Goal: Task Accomplishment & Management: Use online tool/utility

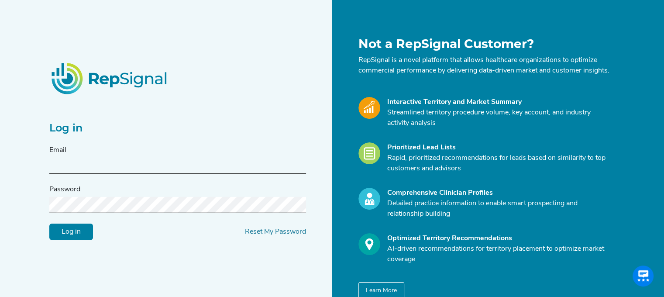
click at [158, 171] on input "text" at bounding box center [177, 166] width 257 height 16
type input "[PERSON_NAME][EMAIL_ADDRESS][PERSON_NAME][DOMAIN_NAME]"
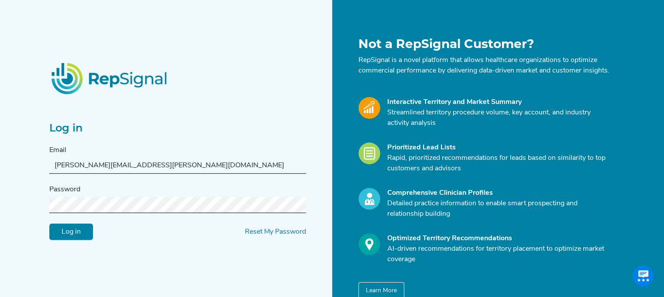
click at [73, 231] on input "Log in" at bounding box center [71, 232] width 44 height 17
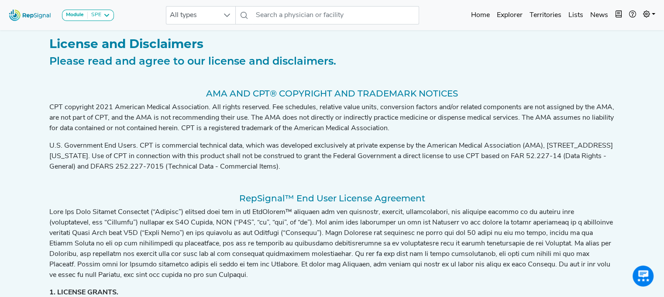
click at [100, 240] on p at bounding box center [332, 243] width 566 height 73
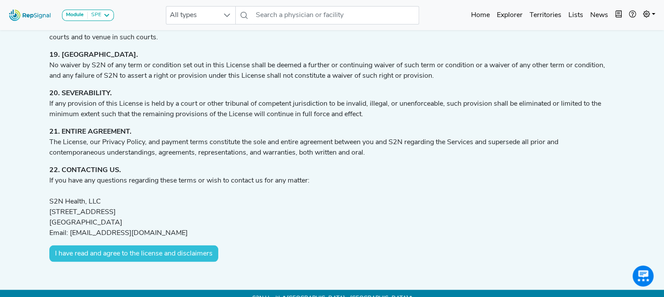
click at [131, 246] on button "I have read and agree to the license and disclaimers" at bounding box center [133, 254] width 169 height 17
click at [86, 246] on button "I have read and agree to the license and disclaimers" at bounding box center [133, 254] width 169 height 17
click at [183, 246] on button "I have read and agree to the license and disclaimers" at bounding box center [133, 254] width 169 height 17
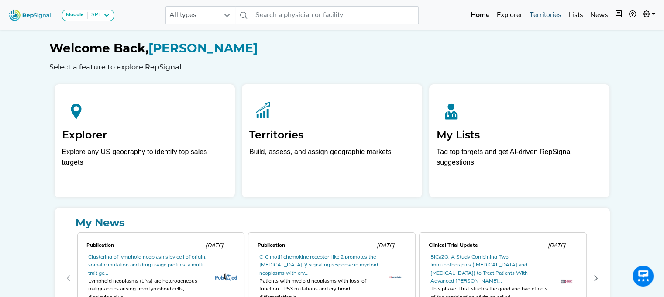
click at [547, 16] on link "Territories" at bounding box center [545, 15] width 39 height 17
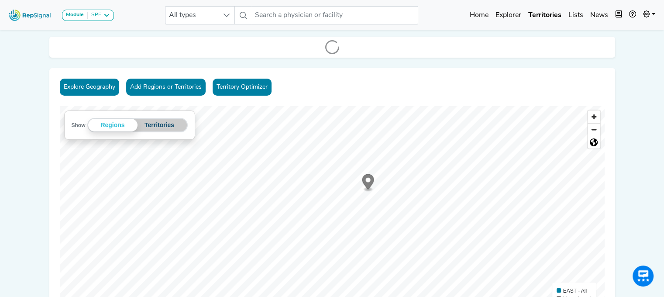
click at [168, 127] on button "Territories" at bounding box center [160, 125] width 44 height 13
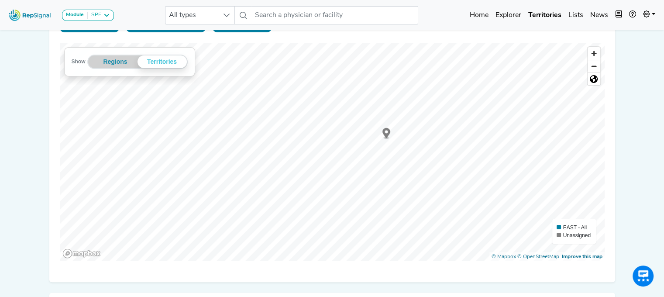
scroll to position [138, 0]
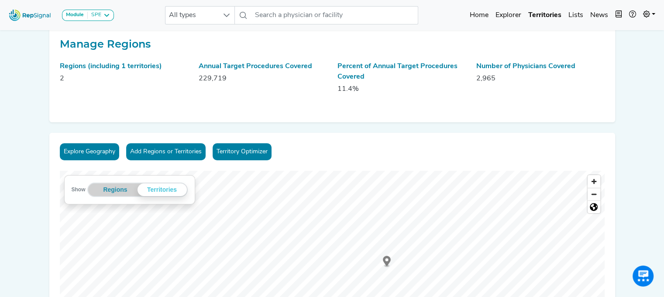
scroll to position [0, 0]
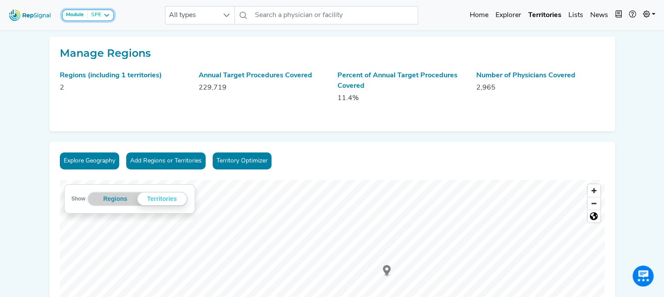
click at [105, 15] on icon at bounding box center [106, 15] width 7 height 7
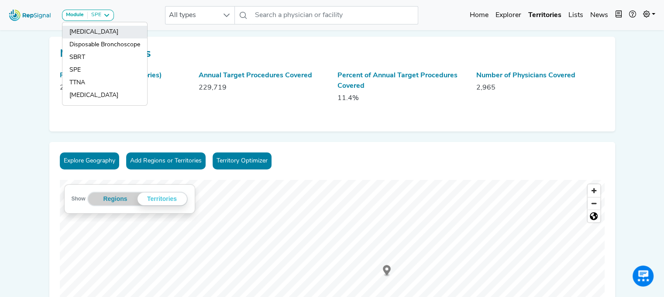
click at [95, 31] on link "[MEDICAL_DATA]" at bounding box center [104, 32] width 85 height 13
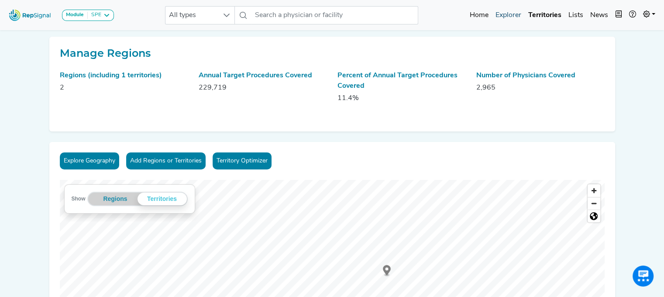
click at [218, 11] on span "All types" at bounding box center [192, 15] width 52 height 17
click at [230, 17] on icon at bounding box center [226, 15] width 7 height 7
click at [507, 14] on link "Explorer" at bounding box center [508, 15] width 33 height 17
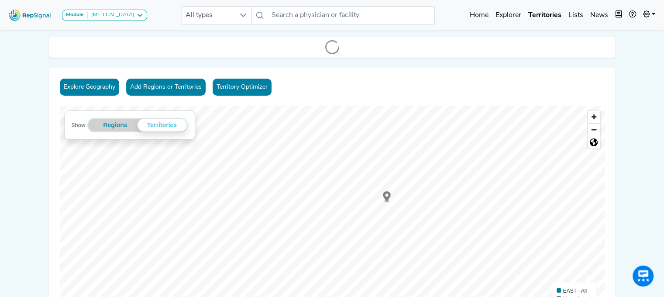
click at [445, 75] on div "Explore Geography Add Regions or Territories Territory Optimizer Show Regions […" at bounding box center [332, 206] width 566 height 277
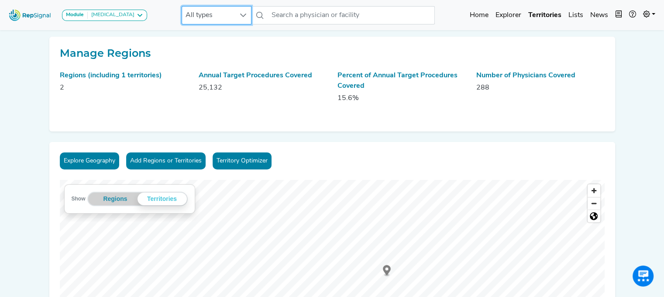
scroll to position [0, 7]
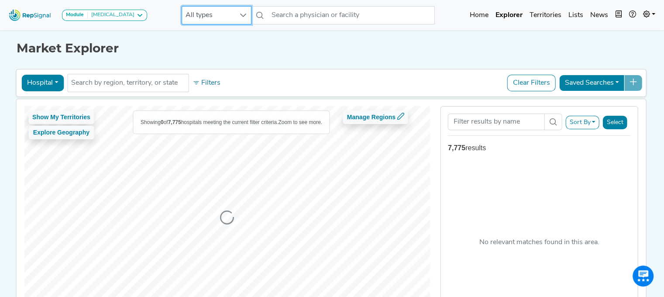
scroll to position [70, 7]
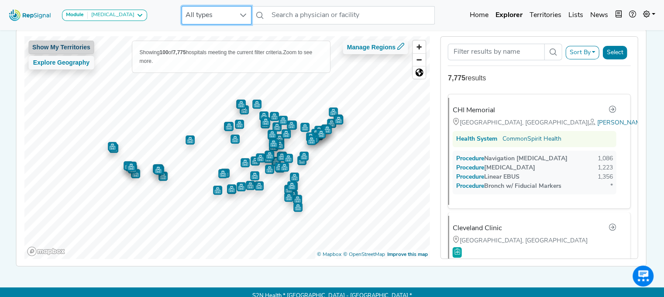
click at [59, 45] on button "Show My Territories" at bounding box center [61, 48] width 66 height 14
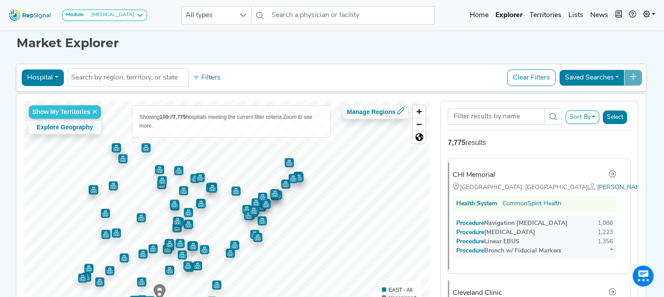
scroll to position [3, 7]
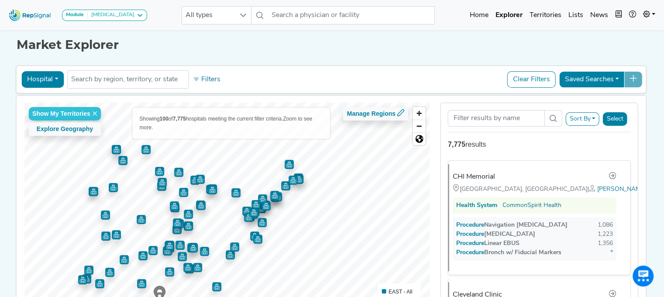
click at [45, 76] on button "Hospital" at bounding box center [42, 79] width 42 height 17
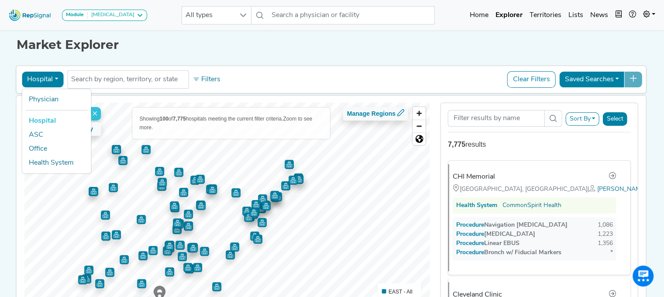
click at [45, 76] on button "Hospital" at bounding box center [42, 79] width 42 height 17
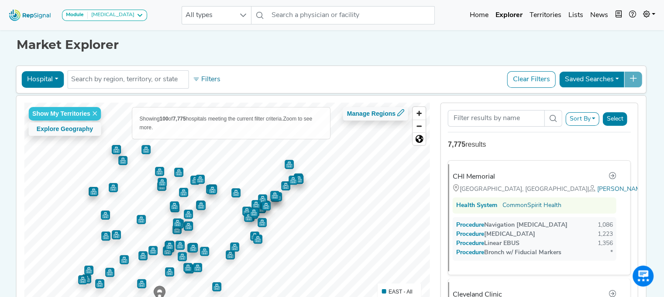
click at [45, 76] on button "Hospital" at bounding box center [42, 79] width 42 height 17
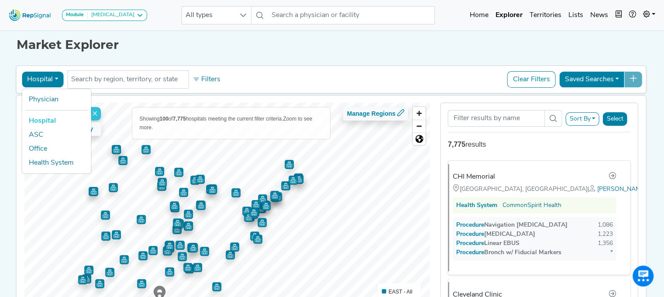
click at [45, 76] on button "Hospital" at bounding box center [42, 79] width 42 height 17
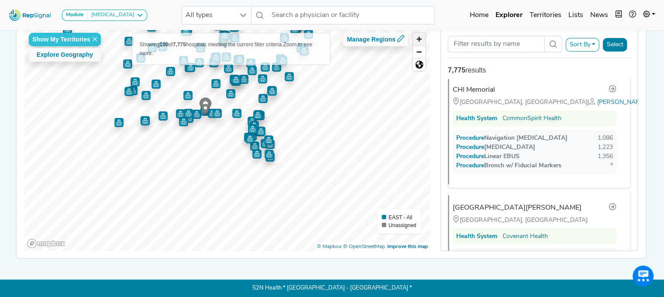
scroll to position [0, 0]
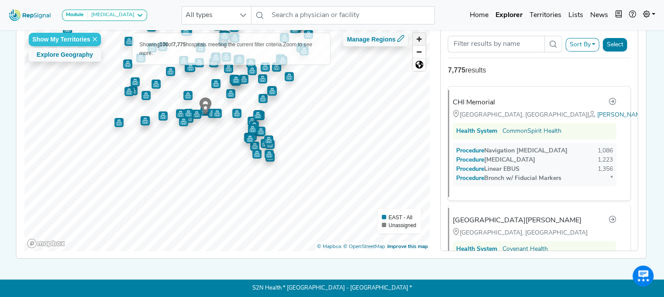
click at [413, 35] on span "Zoom in" at bounding box center [419, 39] width 13 height 13
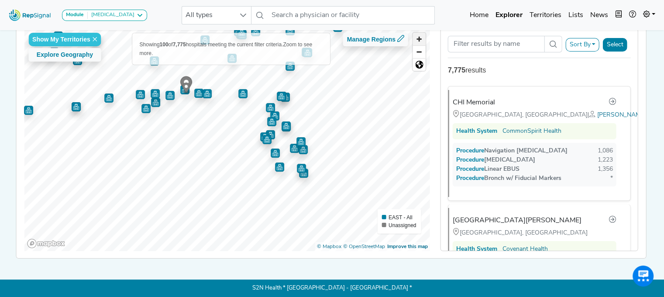
click at [413, 35] on span "Zoom in" at bounding box center [419, 39] width 13 height 13
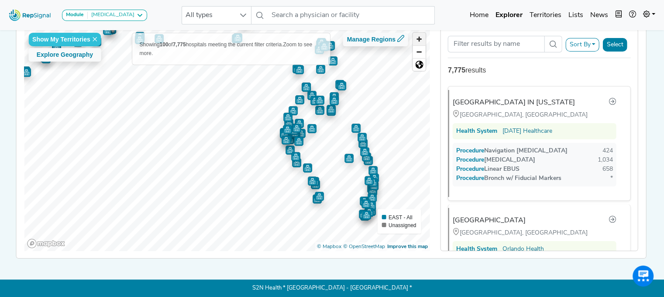
click at [413, 38] on span "Zoom in" at bounding box center [419, 39] width 13 height 13
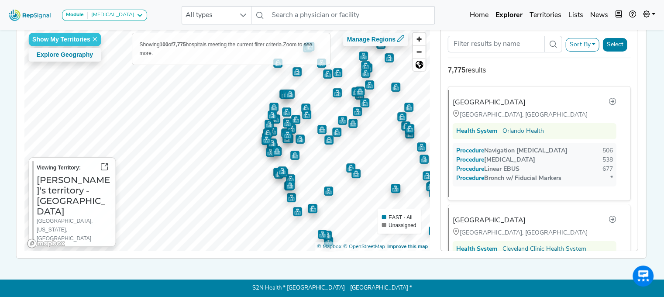
click at [291, 152] on img "Map marker" at bounding box center [295, 155] width 9 height 9
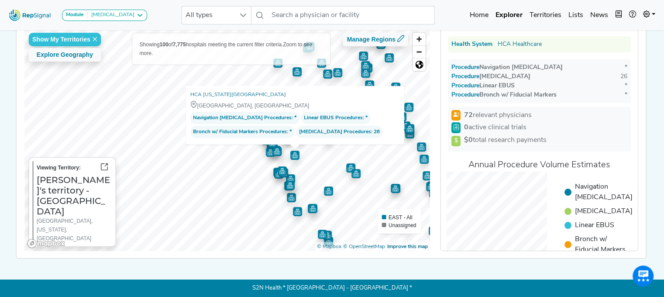
scroll to position [66, 0]
click at [49, 172] on label "Viewing Territory:" at bounding box center [59, 167] width 44 height 9
click at [550, 15] on link "Territories" at bounding box center [545, 15] width 39 height 17
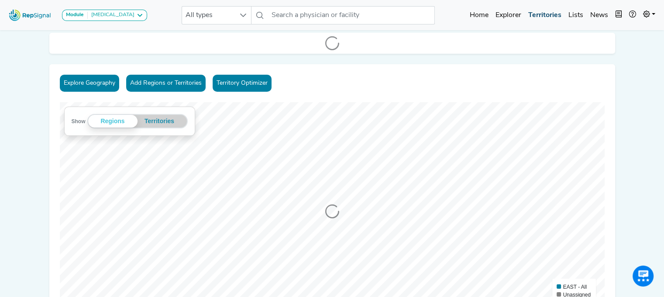
scroll to position [0, 7]
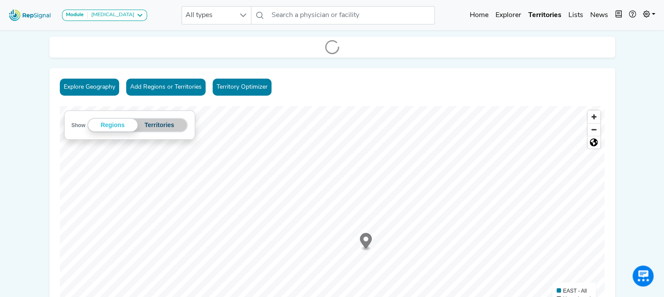
click at [163, 125] on button "Territories" at bounding box center [160, 125] width 44 height 13
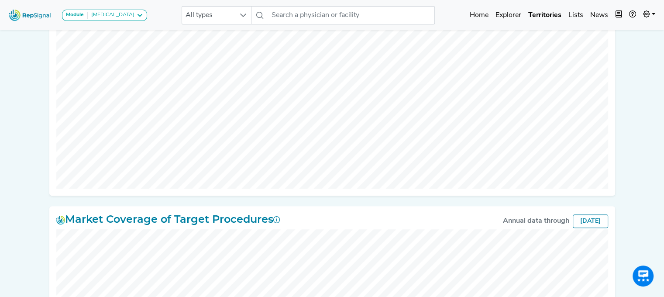
scroll to position [601, 7]
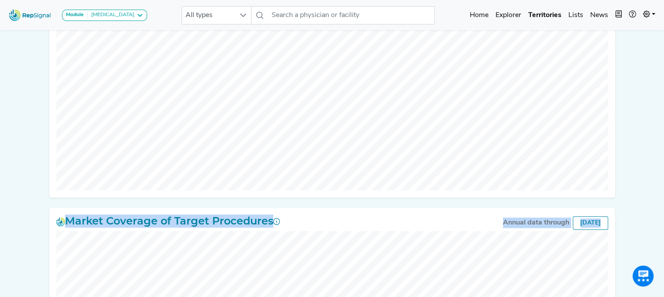
drag, startPoint x: 661, startPoint y: 188, endPoint x: 653, endPoint y: 235, distance: 47.0
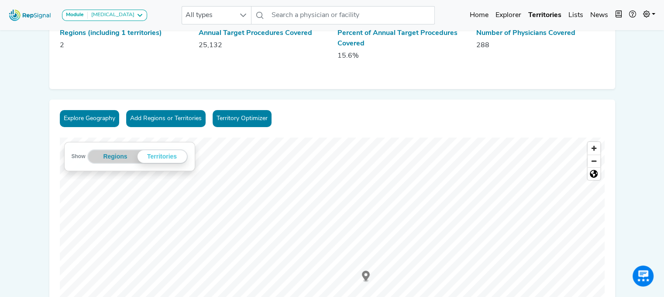
scroll to position [0, 7]
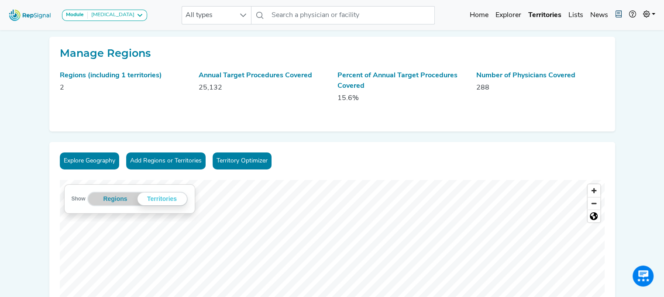
drag, startPoint x: 506, startPoint y: 17, endPoint x: 620, endPoint y: 11, distance: 114.2
click at [506, 17] on link "Explorer" at bounding box center [508, 15] width 33 height 17
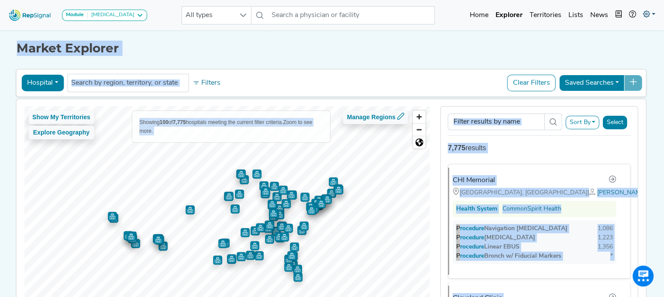
click at [643, 14] on icon at bounding box center [646, 13] width 7 height 7
click at [620, 33] on link "My Account" at bounding box center [624, 37] width 69 height 17
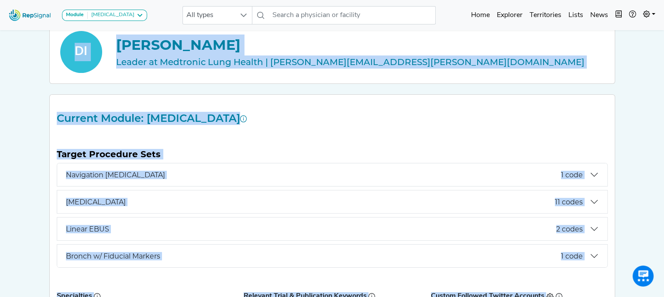
scroll to position [80, 7]
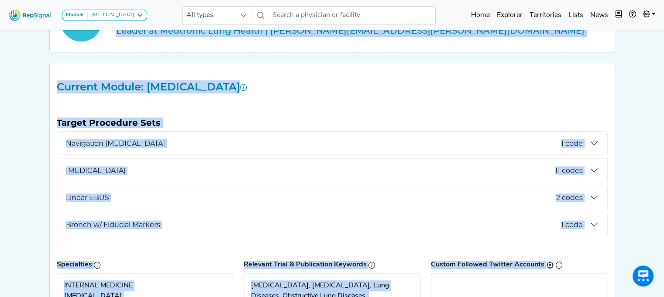
click at [282, 110] on div "Target Procedure Sets Navigation [MEDICAL_DATA] 1 code Target CPT Codes: CPT Co…" at bounding box center [333, 173] width 562 height 133
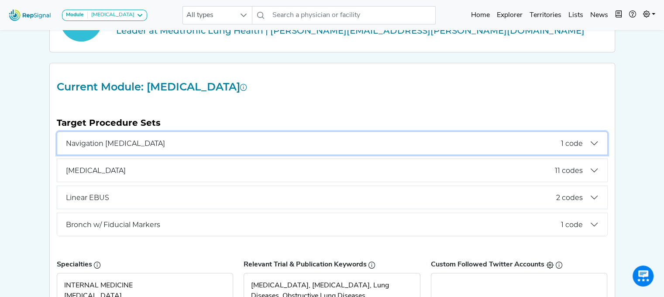
click at [271, 143] on span "Navigation [MEDICAL_DATA]" at bounding box center [313, 143] width 495 height 8
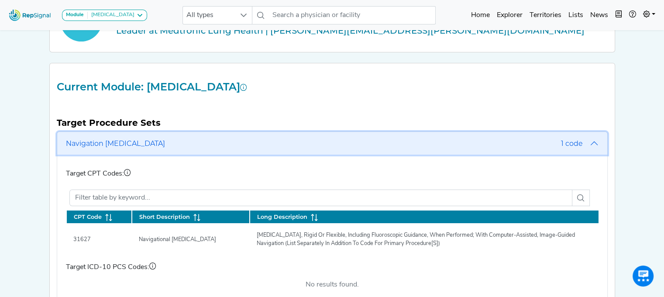
click at [271, 143] on span "Navigation [MEDICAL_DATA]" at bounding box center [313, 143] width 495 height 8
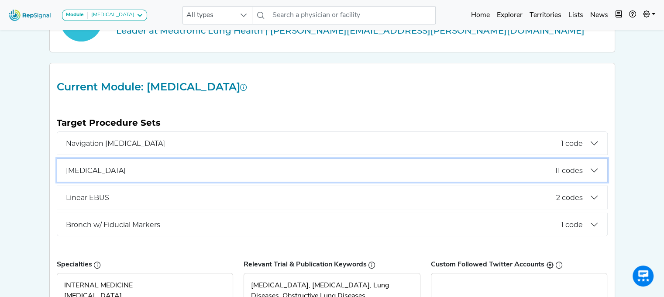
click at [251, 174] on span "[MEDICAL_DATA]" at bounding box center [310, 170] width 489 height 8
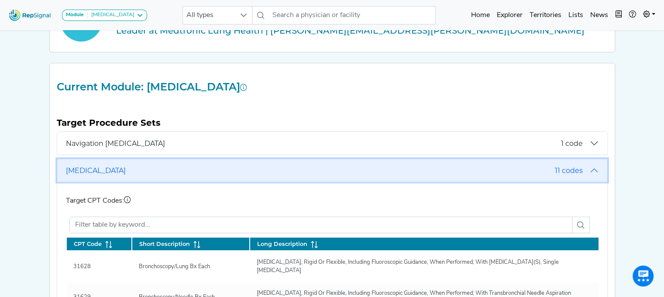
click at [251, 174] on span "[MEDICAL_DATA]" at bounding box center [310, 170] width 489 height 8
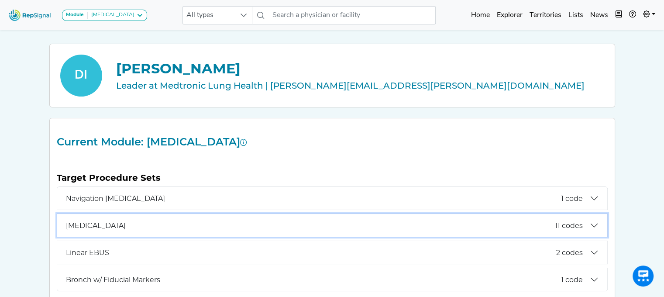
scroll to position [0, 7]
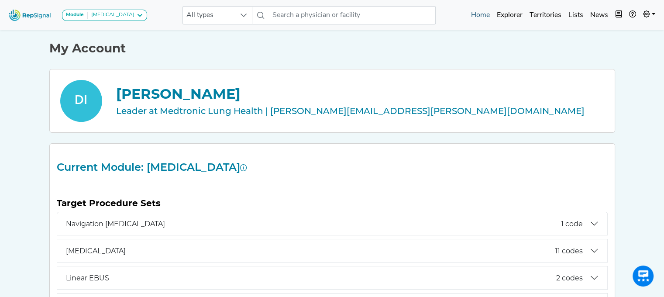
click at [489, 14] on link "Home" at bounding box center [481, 15] width 26 height 17
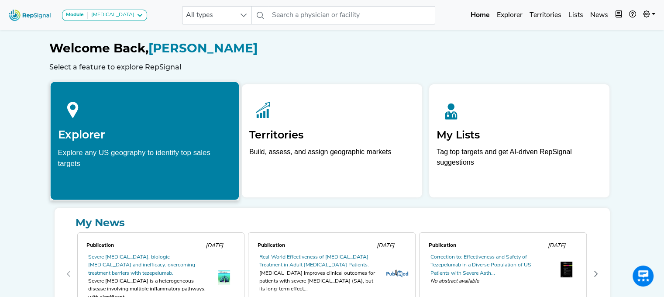
click at [117, 134] on h2 "Explorer" at bounding box center [145, 134] width 174 height 13
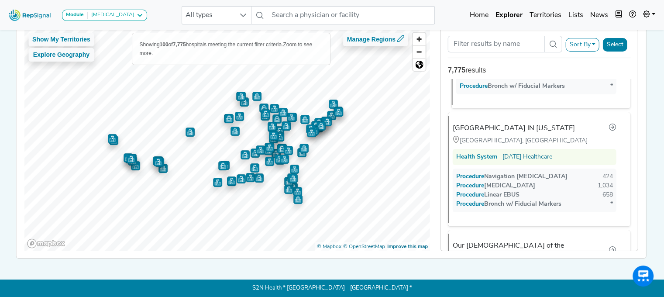
scroll to position [1036, 0]
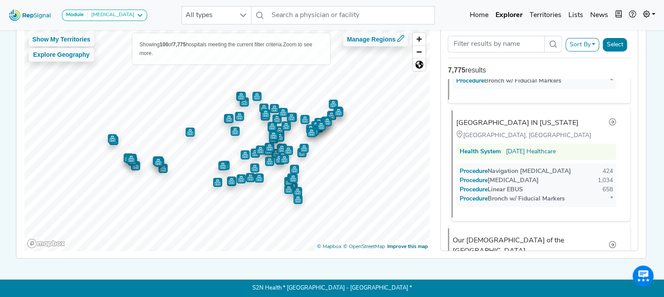
drag, startPoint x: 552, startPoint y: 113, endPoint x: 533, endPoint y: 173, distance: 63.4
click at [533, 173] on div "[GEOGRAPHIC_DATA] IN [US_STATE] [GEOGRAPHIC_DATA], [GEOGRAPHIC_DATA] Health Sys…" at bounding box center [538, 164] width 172 height 107
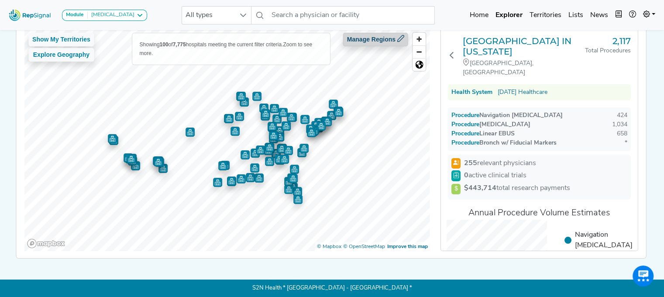
click at [353, 40] on button "Manage Regions" at bounding box center [375, 40] width 65 height 14
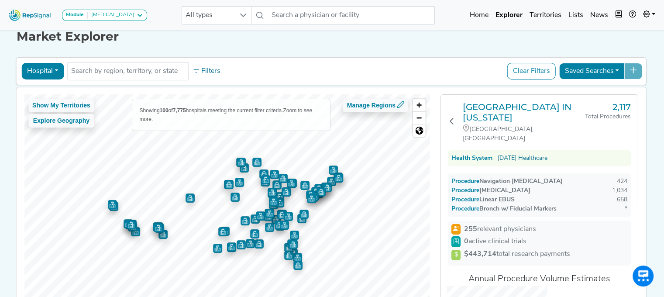
scroll to position [0, 7]
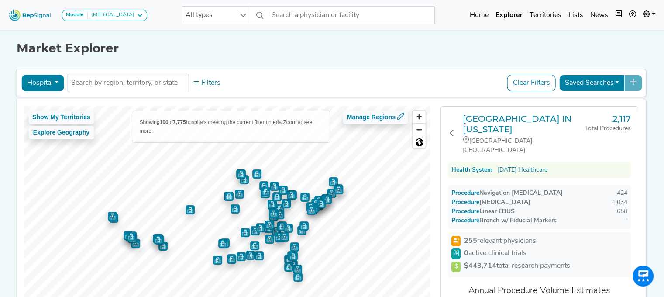
click at [592, 82] on button "Saved Searches" at bounding box center [593, 83] width 66 height 17
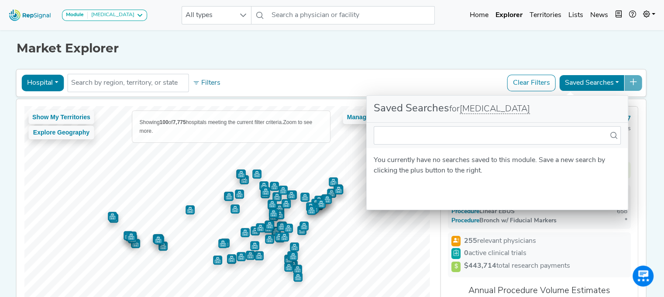
click at [592, 82] on button "Saved Searches" at bounding box center [593, 83] width 66 height 17
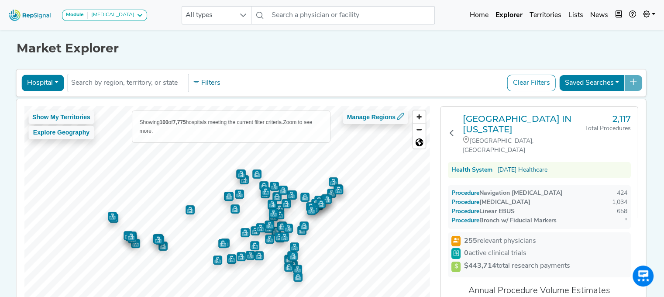
click at [30, 83] on button "Hospital" at bounding box center [42, 83] width 42 height 17
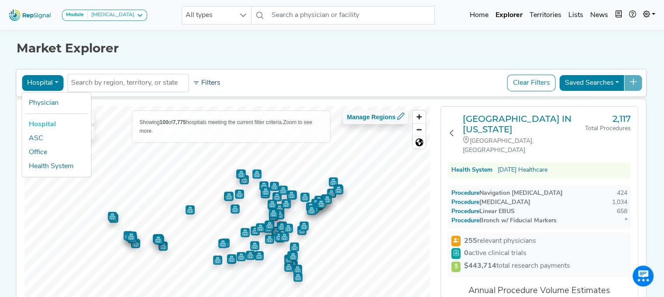
click at [197, 84] on button "Filters" at bounding box center [206, 83] width 32 height 15
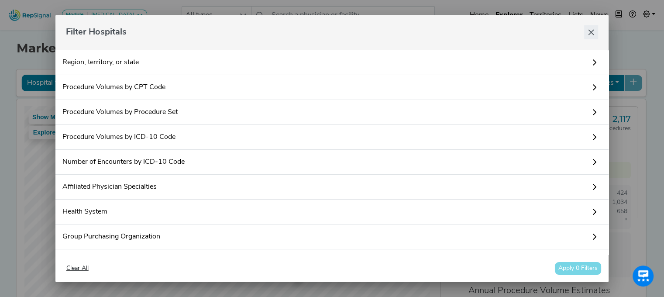
click at [590, 35] on icon "Close" at bounding box center [591, 32] width 7 height 7
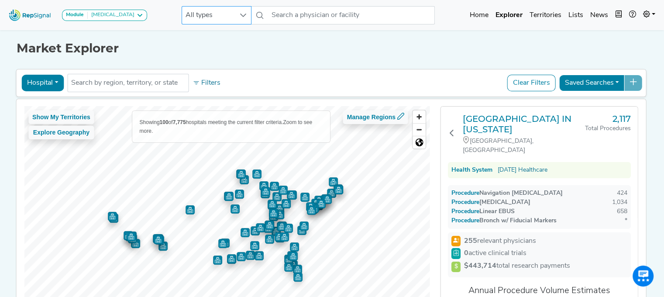
click at [235, 18] on div at bounding box center [243, 15] width 17 height 17
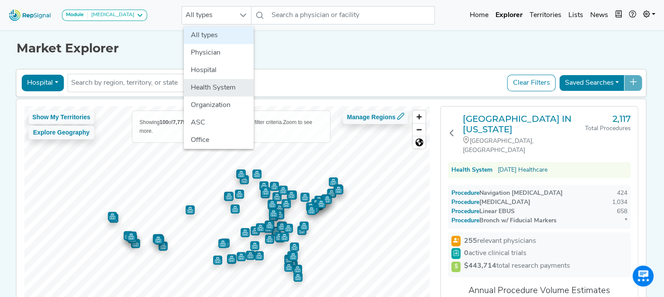
click at [207, 86] on li "Health System" at bounding box center [219, 87] width 70 height 17
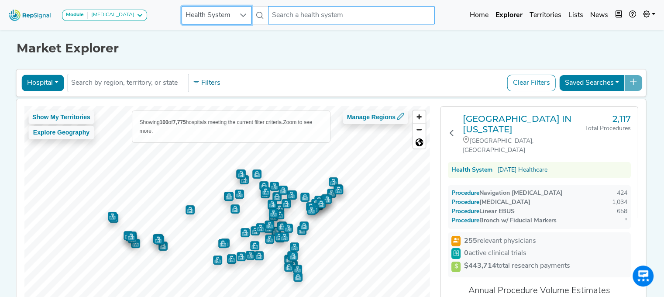
click at [320, 19] on input "text" at bounding box center [351, 15] width 167 height 18
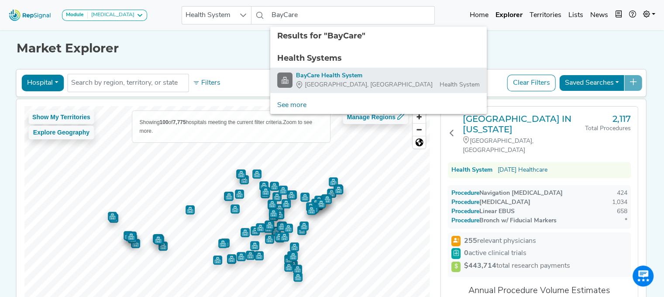
click at [329, 75] on div "BayCare Health System" at bounding box center [388, 75] width 184 height 9
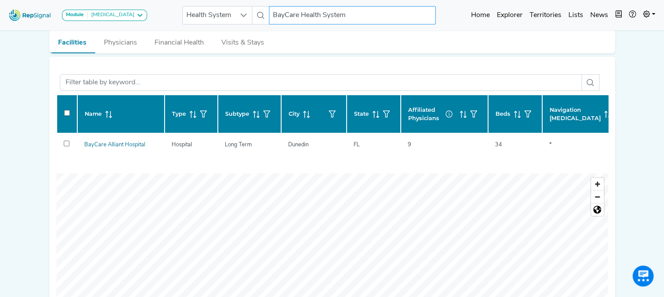
scroll to position [131, 7]
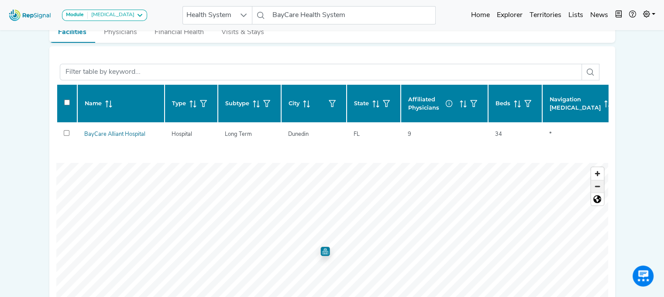
click at [592, 192] on span "Zoom out" at bounding box center [597, 186] width 13 height 12
click at [435, 163] on div "Name Type Subtype City State Affiliated Physicians Beds Navigation [MEDICAL_DAT…" at bounding box center [332, 248] width 566 height 390
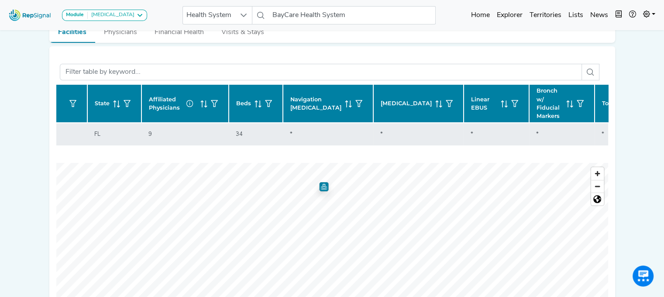
scroll to position [0, 292]
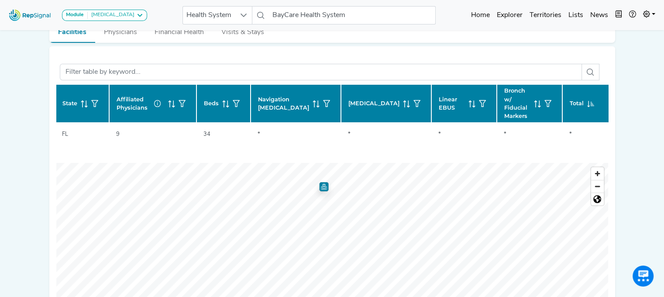
drag, startPoint x: 626, startPoint y: 107, endPoint x: 624, endPoint y: 128, distance: 20.2
click at [624, 128] on div "Module [MEDICAL_DATA] [MEDICAL_DATA] Disposable Bronchoscope SBRT SPE TTNA [MED…" at bounding box center [332, 178] width 664 height 619
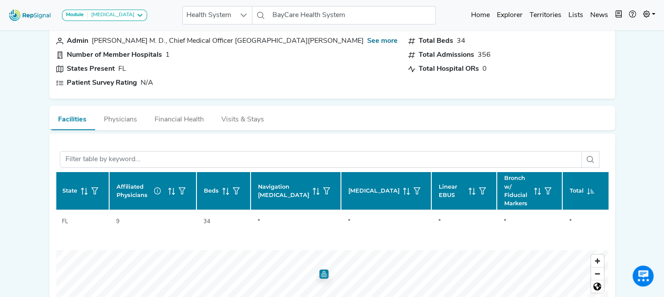
scroll to position [0, 7]
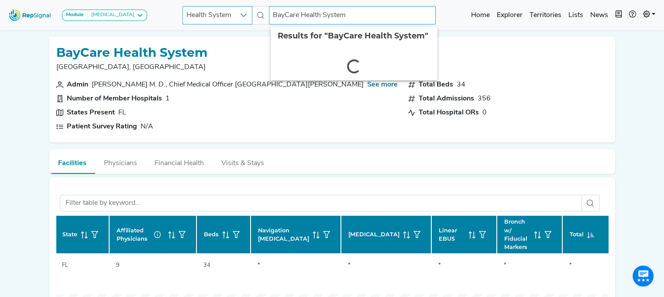
drag, startPoint x: 351, startPoint y: 15, endPoint x: 209, endPoint y: 19, distance: 142.0
click at [209, 19] on div "Health System BayCare Health System 2 results are available" at bounding box center [309, 15] width 253 height 18
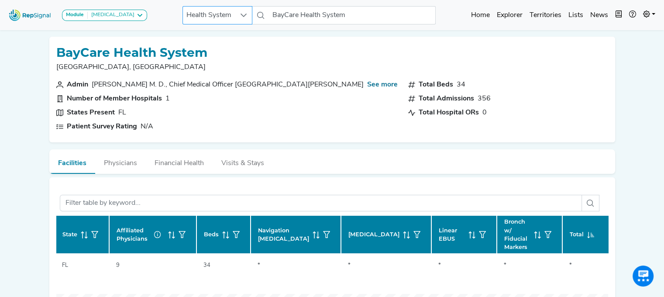
click at [221, 10] on span "Health System" at bounding box center [209, 15] width 52 height 17
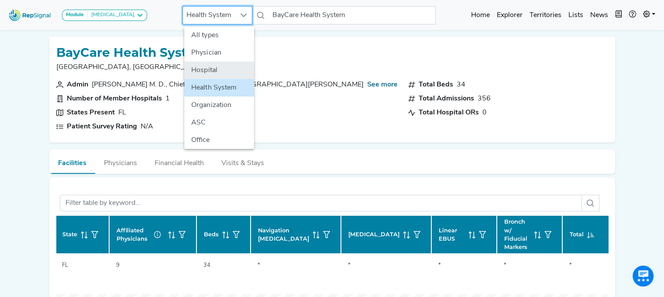
click at [213, 65] on li "Hospital" at bounding box center [219, 70] width 70 height 17
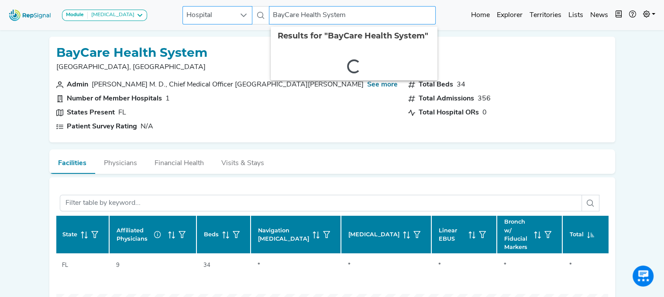
drag, startPoint x: 353, startPoint y: 14, endPoint x: 237, endPoint y: 11, distance: 115.8
click at [237, 11] on div "Hospital BayCare Health System 2 results are available" at bounding box center [309, 15] width 253 height 18
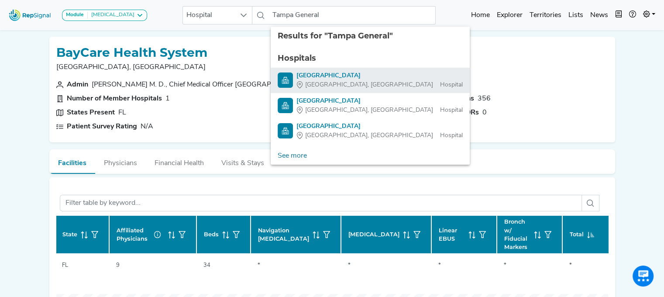
click at [327, 74] on div "[GEOGRAPHIC_DATA]" at bounding box center [380, 75] width 166 height 9
type input "[GEOGRAPHIC_DATA]"
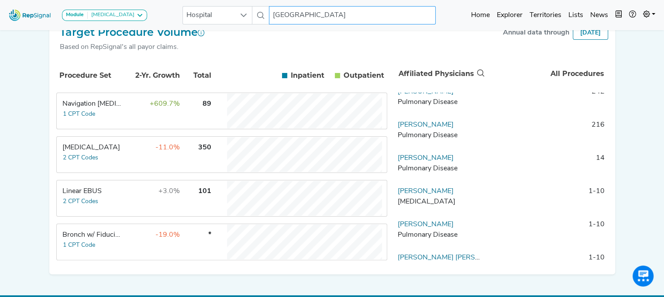
scroll to position [5, 0]
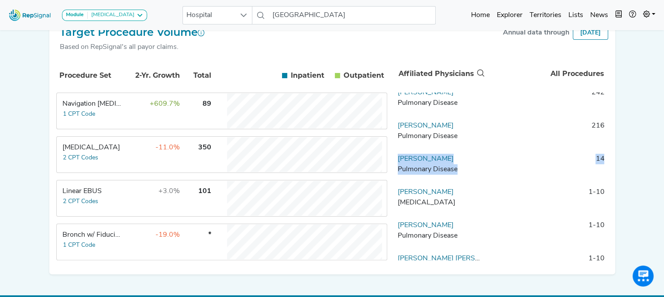
drag, startPoint x: 651, startPoint y: 132, endPoint x: 646, endPoint y: 157, distance: 25.4
click at [646, 157] on div "Module [MEDICAL_DATA] [MEDICAL_DATA] Disposable Bronchoscope SBRT SPE TTNA [MED…" at bounding box center [332, 77] width 664 height 471
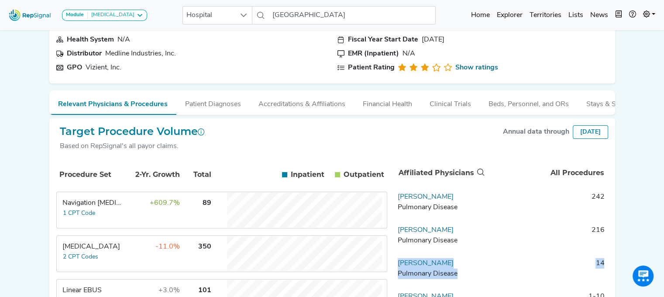
scroll to position [58, 7]
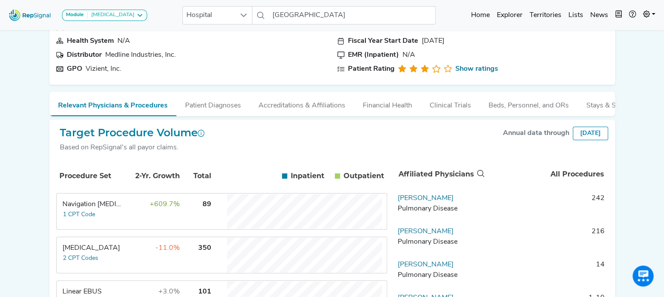
click at [533, 239] on td "216" at bounding box center [547, 239] width 122 height 26
click at [431, 235] on link "[PERSON_NAME]" at bounding box center [426, 231] width 56 height 7
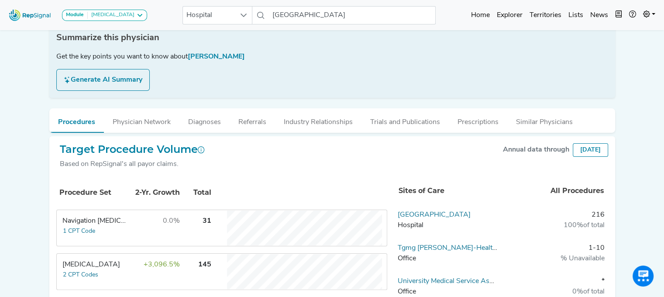
scroll to position [142, 7]
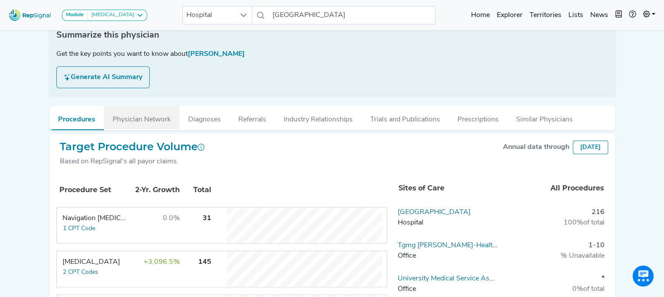
click at [150, 118] on button "Physician Network" at bounding box center [142, 118] width 76 height 24
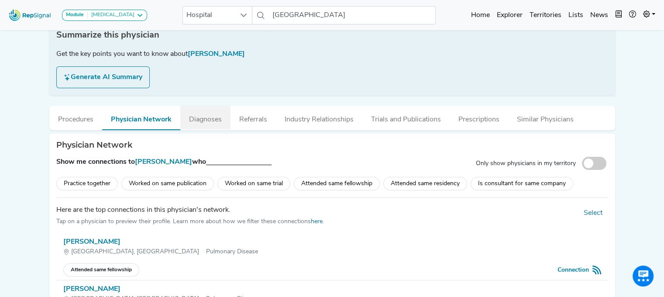
click at [210, 125] on button "Diagnoses" at bounding box center [205, 118] width 50 height 24
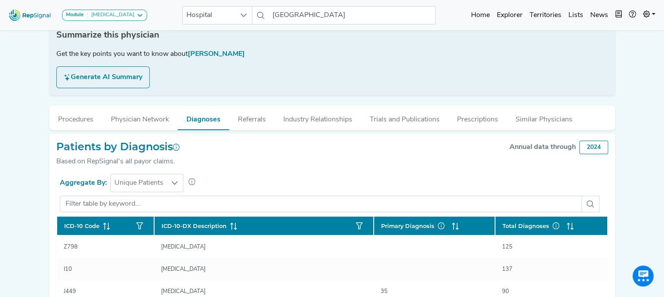
click at [239, 188] on section "Aggregate By: Unique Patients" at bounding box center [332, 183] width 552 height 18
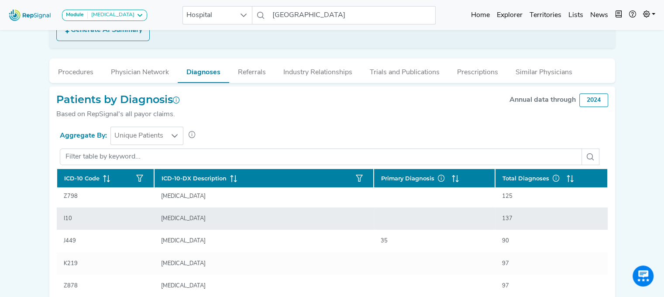
scroll to position [0, 0]
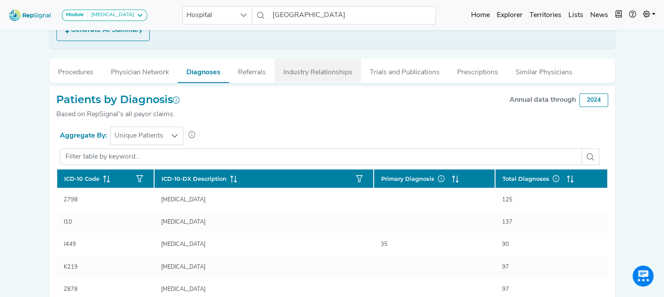
click at [303, 76] on button "Industry Relationships" at bounding box center [318, 71] width 86 height 24
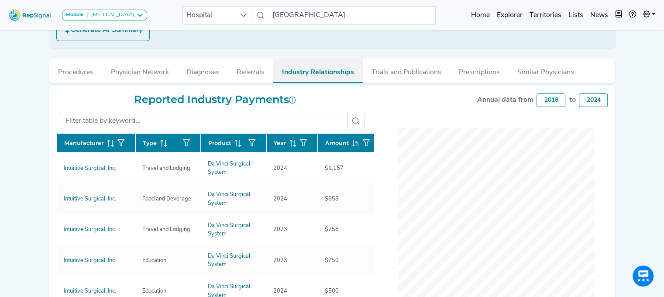
click at [303, 76] on button "Industry Relationships" at bounding box center [318, 71] width 90 height 24
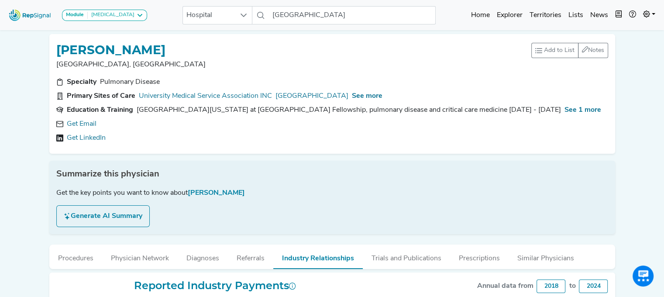
scroll to position [0, 7]
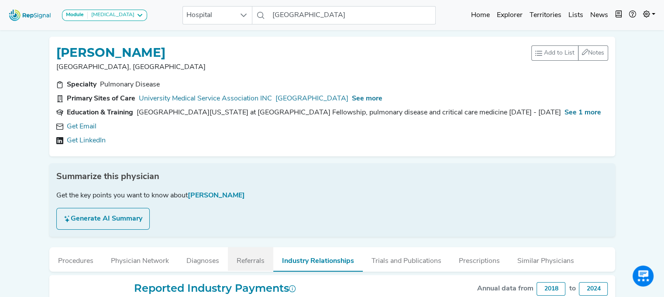
drag, startPoint x: 258, startPoint y: 262, endPoint x: 232, endPoint y: 263, distance: 26.2
click at [258, 262] on button "Referrals" at bounding box center [250, 259] width 45 height 24
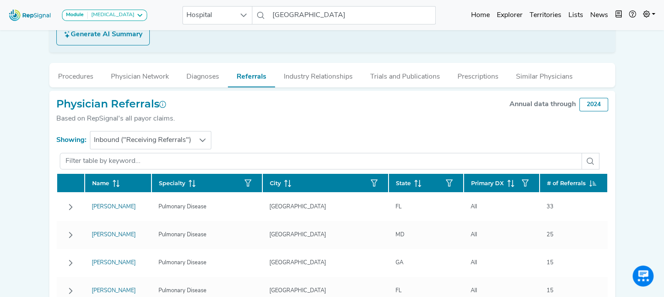
scroll to position [185, 7]
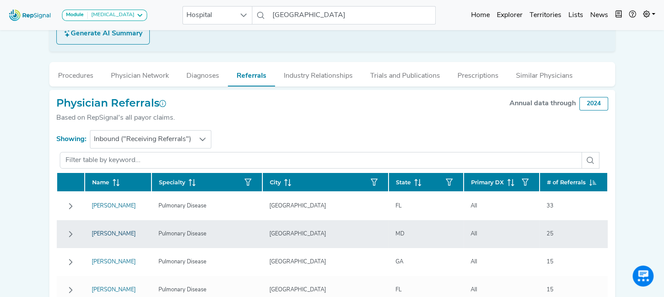
click at [114, 233] on link "[PERSON_NAME]" at bounding box center [114, 234] width 44 height 6
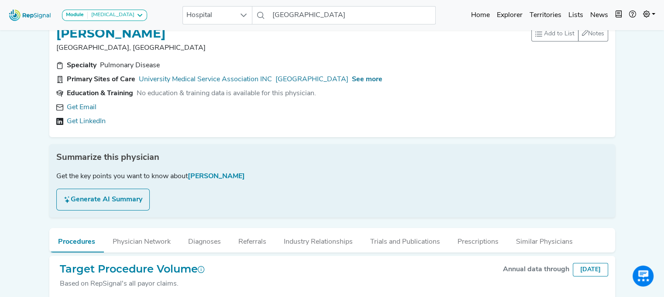
scroll to position [0, 7]
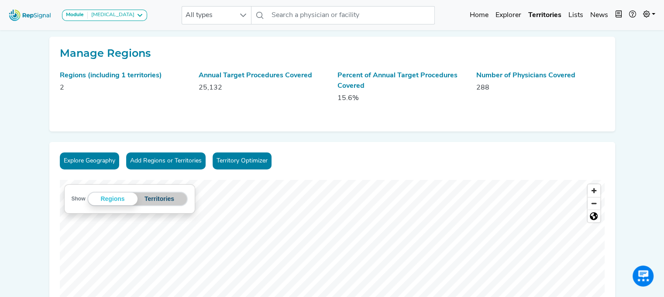
click at [169, 200] on button "Territories" at bounding box center [160, 199] width 44 height 13
click at [474, 17] on link "Home" at bounding box center [480, 15] width 26 height 17
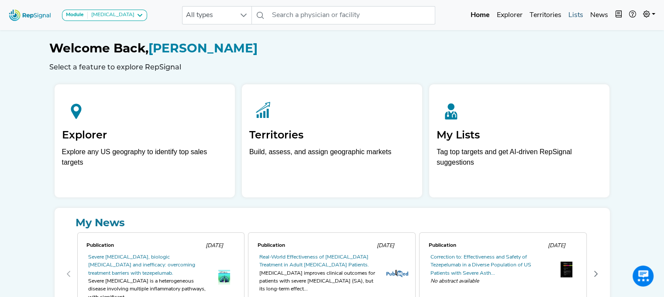
click at [578, 14] on link "Lists" at bounding box center [576, 15] width 22 height 17
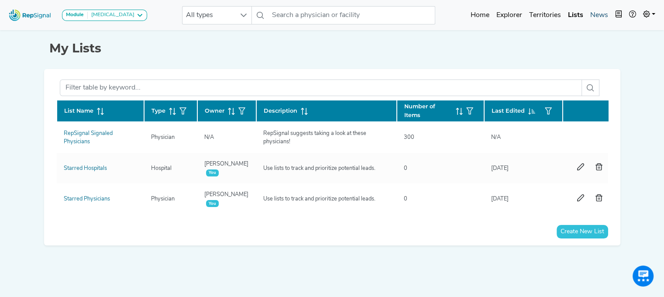
click at [592, 11] on link "News" at bounding box center [599, 15] width 25 height 17
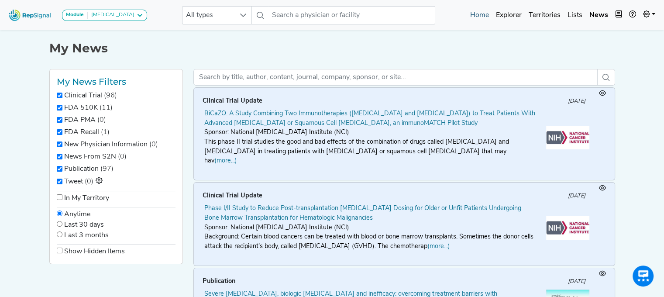
click at [483, 14] on link "Home" at bounding box center [480, 15] width 26 height 17
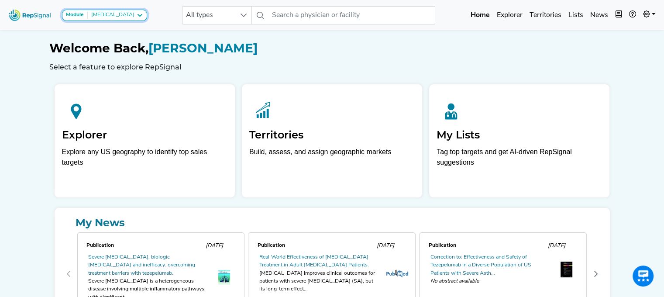
click at [77, 12] on strong "Module" at bounding box center [75, 14] width 18 height 5
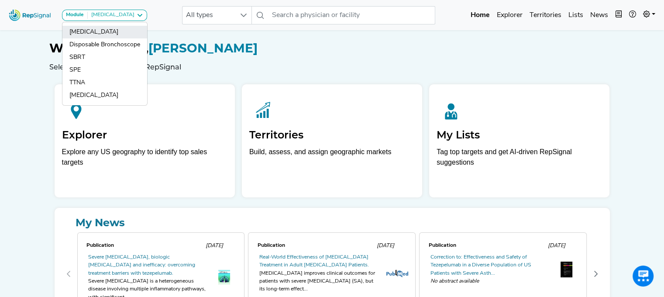
click at [86, 27] on link "[MEDICAL_DATA]" at bounding box center [104, 32] width 85 height 13
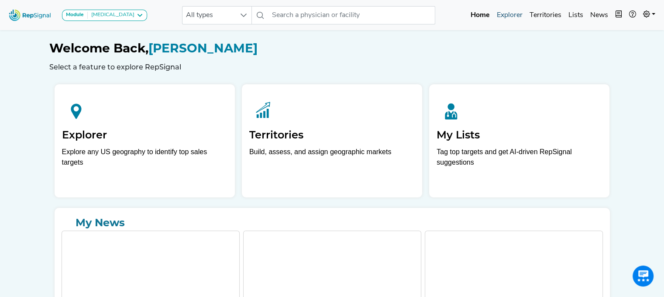
click at [514, 14] on link "Explorer" at bounding box center [510, 15] width 33 height 17
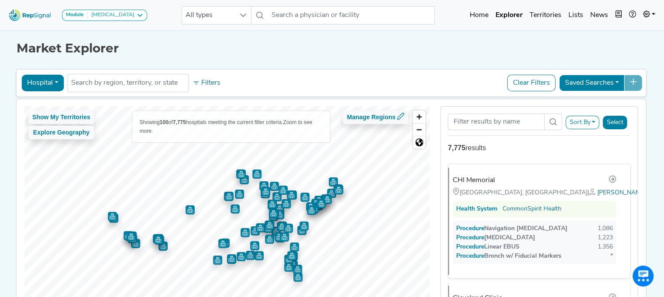
scroll to position [68, 0]
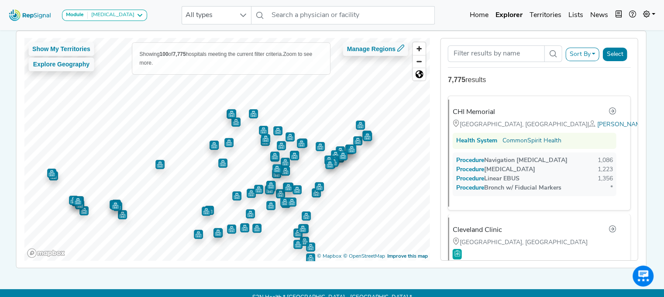
click at [437, 55] on div "Sort By RepSignal Annual Procedure Volume Estimate Navigation Bronchoscopy Tran…" at bounding box center [540, 149] width 208 height 223
click at [647, 15] on icon at bounding box center [646, 13] width 7 height 7
click at [602, 36] on link "My Account" at bounding box center [624, 37] width 69 height 17
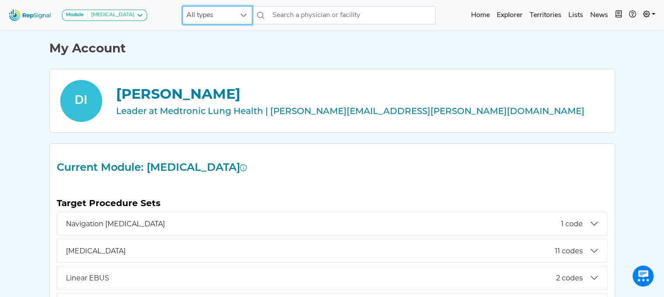
click at [228, 22] on span "All types" at bounding box center [209, 15] width 52 height 17
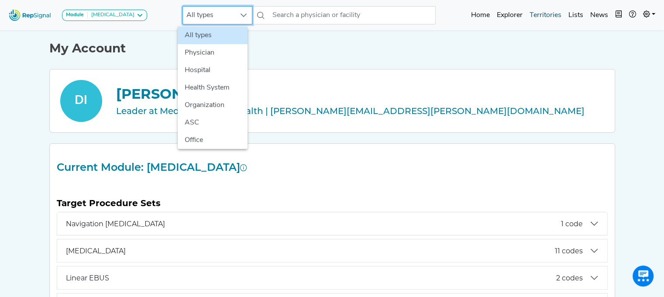
click at [550, 14] on link "Territories" at bounding box center [545, 15] width 39 height 17
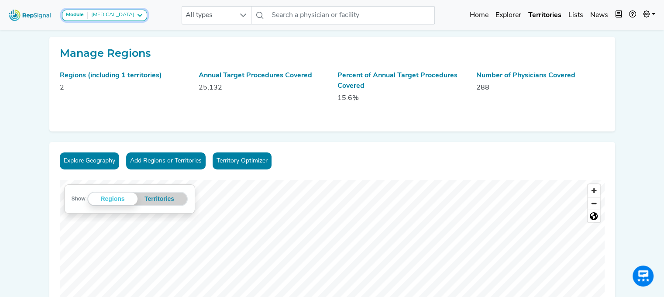
click at [124, 16] on div "[MEDICAL_DATA]" at bounding box center [111, 15] width 47 height 7
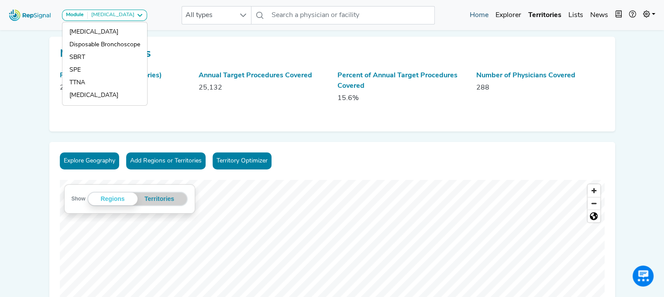
click at [479, 14] on link "Home" at bounding box center [480, 15] width 26 height 17
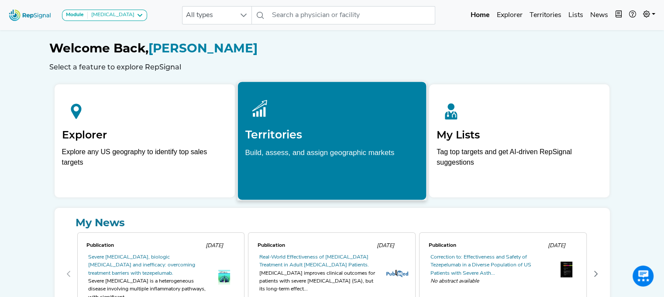
click at [355, 161] on p "Build, assess, and assign geographic markets" at bounding box center [332, 160] width 174 height 27
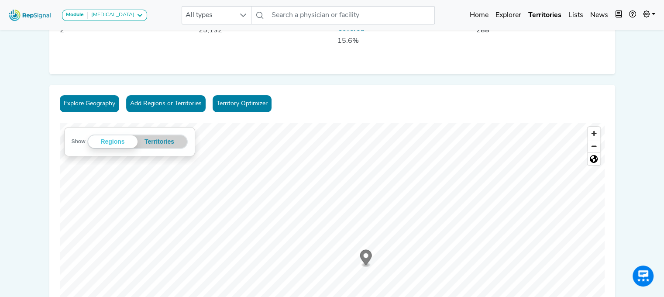
scroll to position [57, 7]
click at [248, 102] on link "Territory Optimizer" at bounding box center [242, 104] width 59 height 17
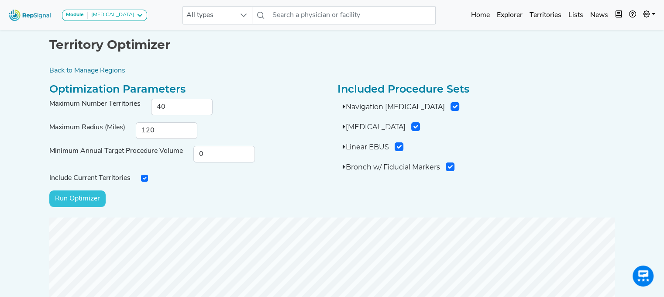
scroll to position [0, 7]
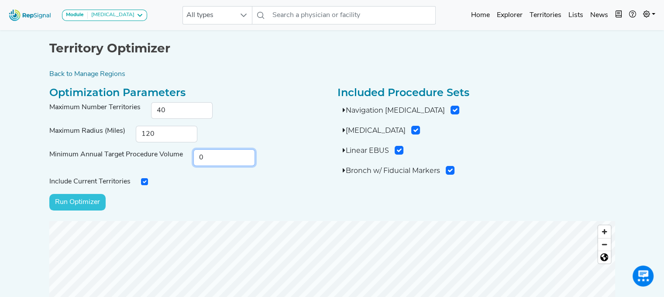
drag, startPoint x: 280, startPoint y: 161, endPoint x: 282, endPoint y: 142, distance: 18.5
click at [282, 142] on div "Optimization Parameters Maximum Number Territories 40 Maximum Radius (Miles) 12…" at bounding box center [188, 148] width 288 height 125
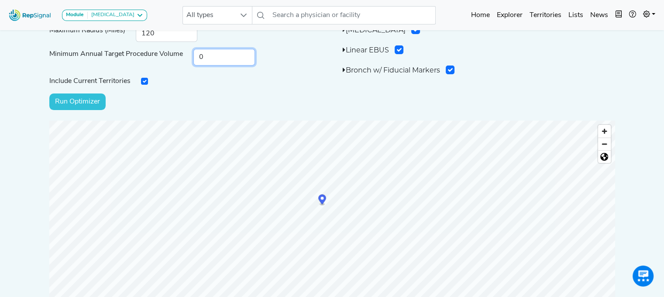
scroll to position [100, 7]
drag, startPoint x: 317, startPoint y: 200, endPoint x: 309, endPoint y: 144, distance: 56.0
click at [311, 144] on icon "Map marker" at bounding box center [315, 145] width 8 height 10
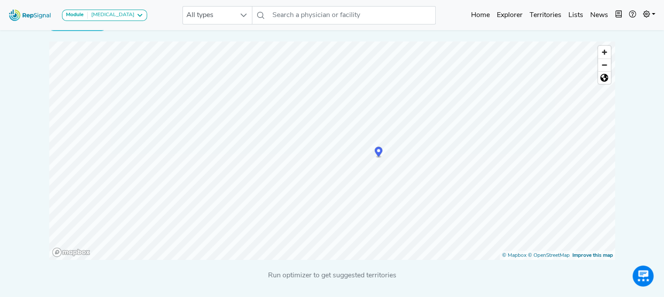
drag, startPoint x: 361, startPoint y: 75, endPoint x: 367, endPoint y: 152, distance: 77.1
click at [375, 152] on icon "Map marker" at bounding box center [379, 152] width 8 height 10
click at [332, 42] on div at bounding box center [332, 42] width 566 height 0
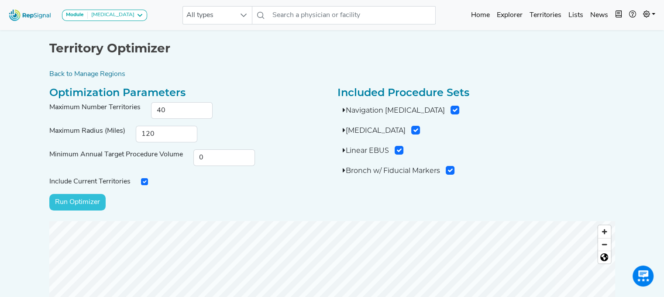
scroll to position [0, 7]
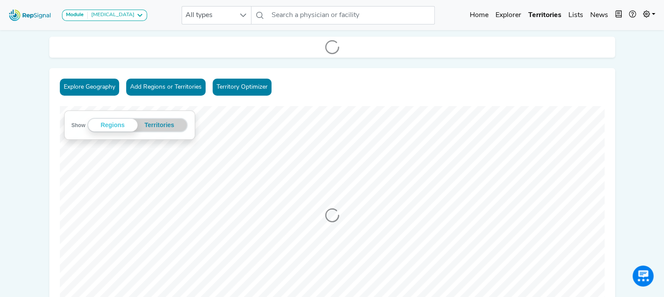
scroll to position [0, 7]
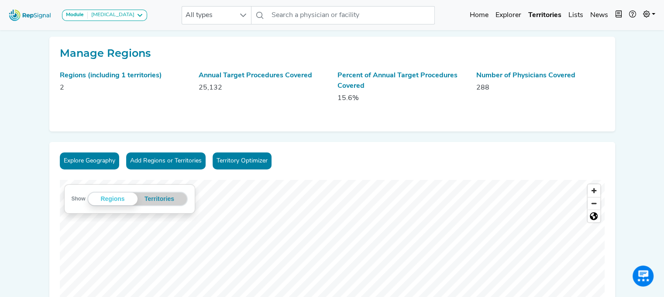
click at [226, 82] on div "Annual Target Procedures Covered 25,132" at bounding box center [263, 90] width 139 height 40
click at [224, 157] on link "Territory Optimizer" at bounding box center [242, 160] width 59 height 17
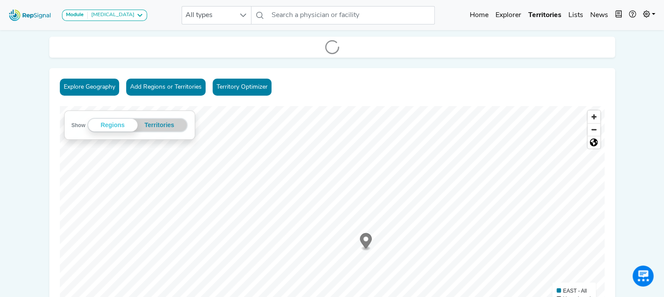
click at [148, 81] on button "Add Regions or Territories" at bounding box center [166, 87] width 80 height 17
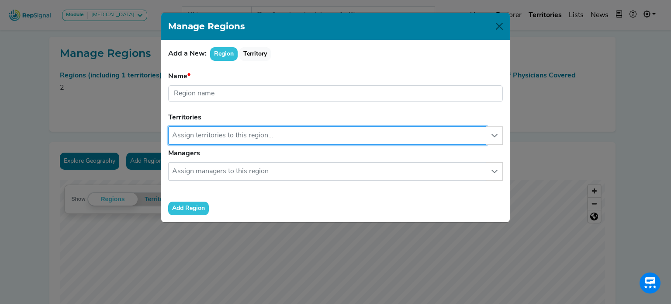
click at [221, 141] on input "text" at bounding box center [327, 135] width 318 height 18
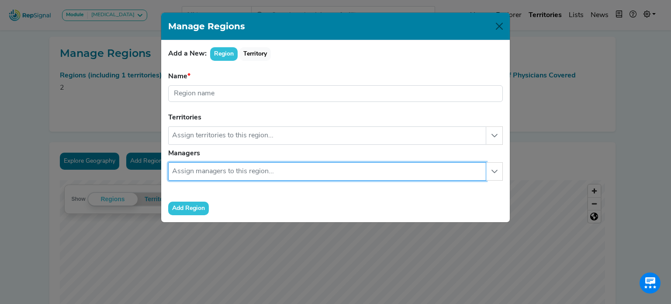
click at [215, 168] on input "text" at bounding box center [327, 171] width 318 height 18
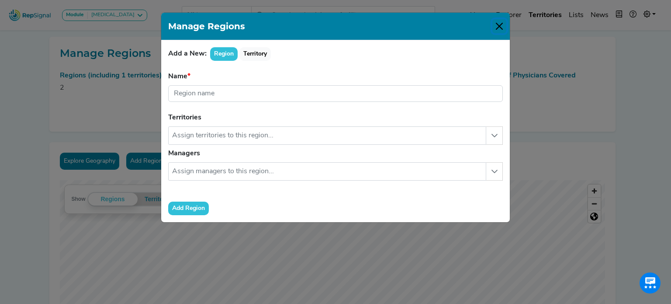
click at [501, 29] on button "Close" at bounding box center [499, 26] width 14 height 14
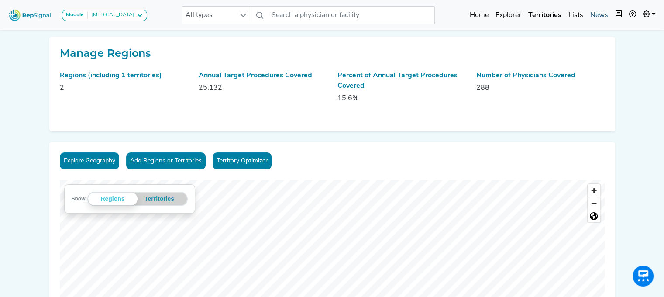
drag, startPoint x: 595, startPoint y: 15, endPoint x: 605, endPoint y: 15, distance: 10.0
click at [605, 15] on link "News" at bounding box center [599, 15] width 25 height 17
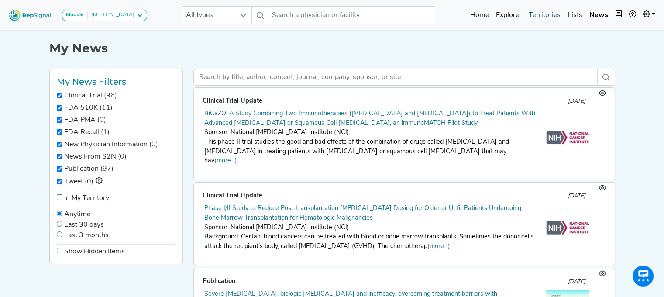
click at [543, 15] on link "Territories" at bounding box center [545, 15] width 39 height 17
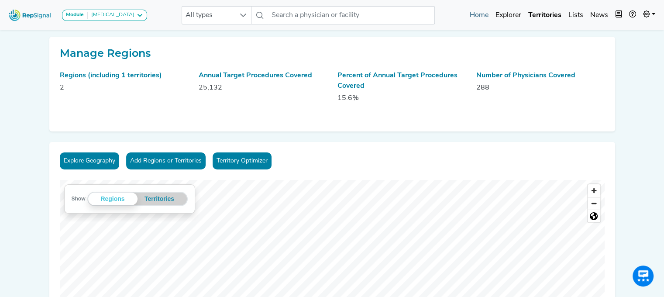
click at [481, 12] on link "Home" at bounding box center [480, 15] width 26 height 17
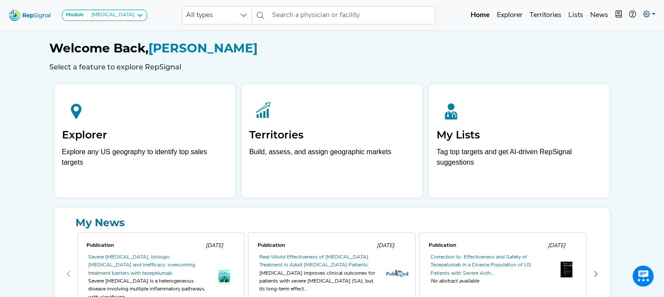
click at [647, 13] on icon at bounding box center [646, 13] width 7 height 7
click at [617, 13] on icon "button" at bounding box center [619, 13] width 7 height 7
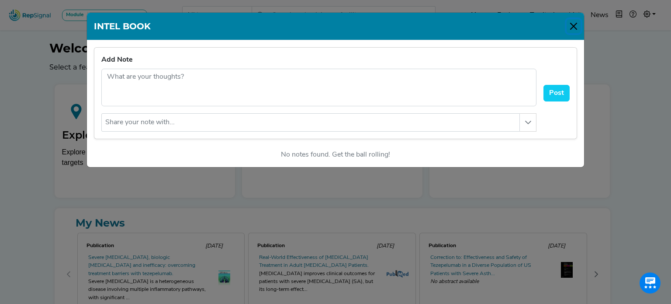
click at [573, 25] on button "Close" at bounding box center [574, 26] width 14 height 14
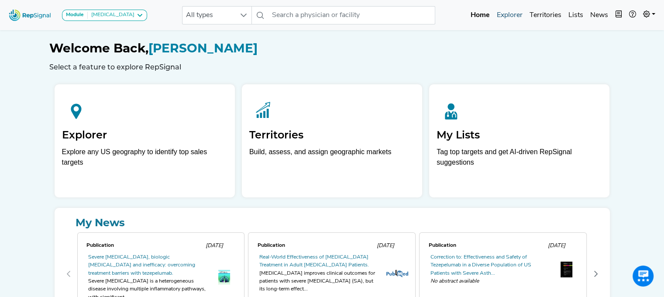
click at [519, 14] on link "Explorer" at bounding box center [510, 15] width 33 height 17
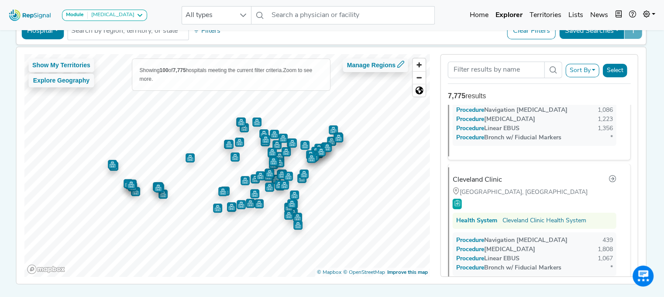
scroll to position [29, 0]
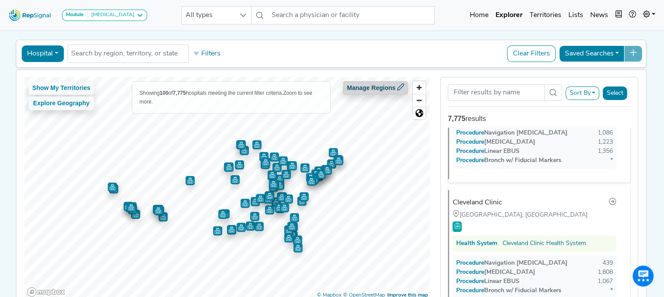
click at [377, 92] on button "Manage Regions" at bounding box center [375, 88] width 65 height 14
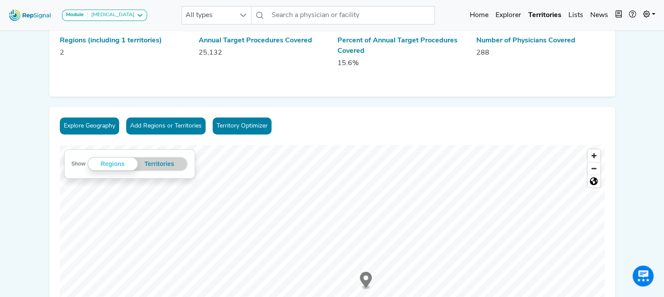
scroll to position [35, 0]
click at [231, 124] on link "Territory Optimizer" at bounding box center [242, 126] width 59 height 17
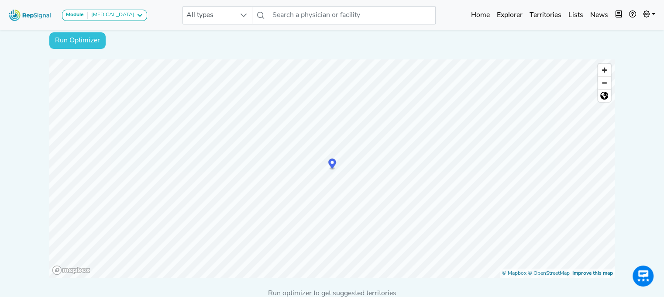
scroll to position [168, 0]
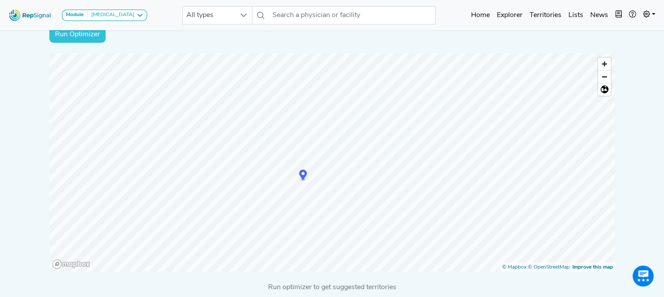
drag, startPoint x: 333, startPoint y: 155, endPoint x: 302, endPoint y: 173, distance: 35.4
click at [302, 173] on circle "Map marker" at bounding box center [302, 173] width 3 height 3
drag, startPoint x: 300, startPoint y: 138, endPoint x: 299, endPoint y: 143, distance: 5.4
click at [300, 141] on icon "Map marker" at bounding box center [301, 141] width 8 height 10
click at [300, 141] on div "[PERSON_NAME]'s territory - [GEOGRAPHIC_DATA]" at bounding box center [300, 133] width 134 height 20
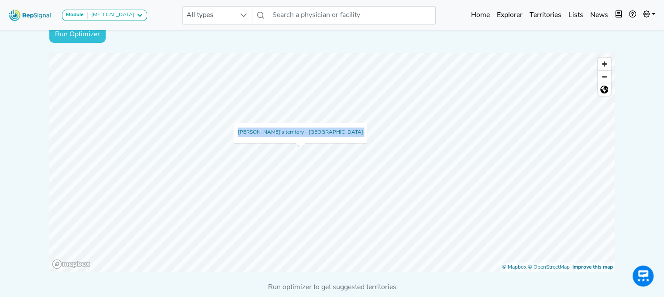
click at [300, 141] on div "[PERSON_NAME]'s territory - [GEOGRAPHIC_DATA]" at bounding box center [300, 133] width 134 height 20
click at [297, 141] on div "[PERSON_NAME]'s territory - [GEOGRAPHIC_DATA]" at bounding box center [300, 133] width 134 height 20
drag, startPoint x: 297, startPoint y: 141, endPoint x: 290, endPoint y: 133, distance: 10.8
click at [290, 133] on div "[PERSON_NAME]'s territory - [GEOGRAPHIC_DATA]" at bounding box center [300, 133] width 134 height 20
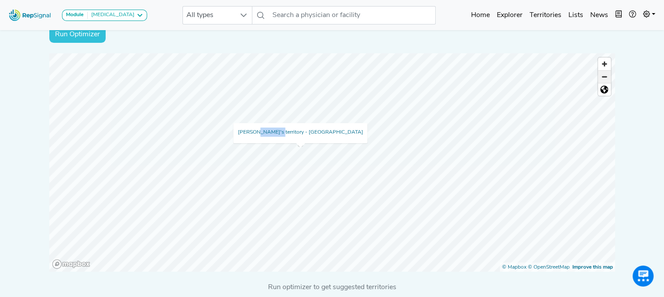
click at [605, 73] on span "Zoom out" at bounding box center [604, 77] width 13 height 12
click at [78, 38] on input "Run Optimizer" at bounding box center [77, 34] width 56 height 17
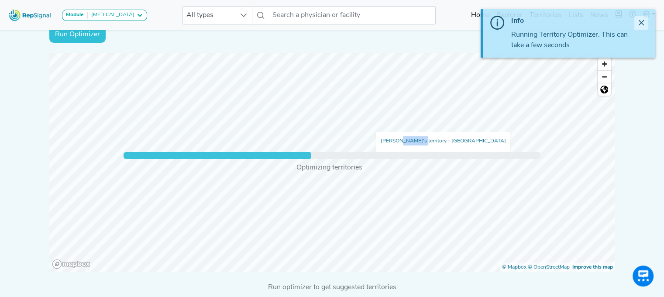
click at [643, 17] on button "Close" at bounding box center [642, 23] width 14 height 14
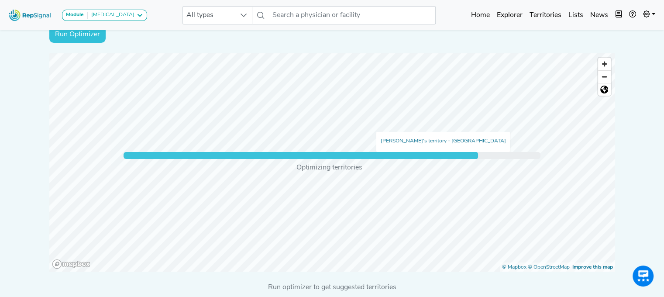
drag, startPoint x: 652, startPoint y: 70, endPoint x: 650, endPoint y: 79, distance: 8.6
click at [650, 79] on div "Module Bronchoscopy Bronchoscopy Disposable Bronchoscope SBRT SPE TTNA Thoracic…" at bounding box center [332, 81] width 664 height 499
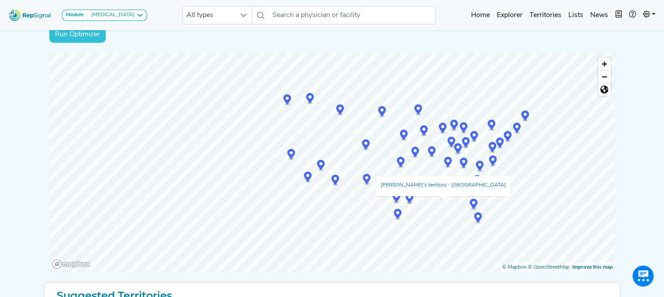
click at [476, 204] on icon "Map marker" at bounding box center [474, 204] width 8 height 10
click at [479, 216] on circle "Map marker" at bounding box center [478, 216] width 3 height 3
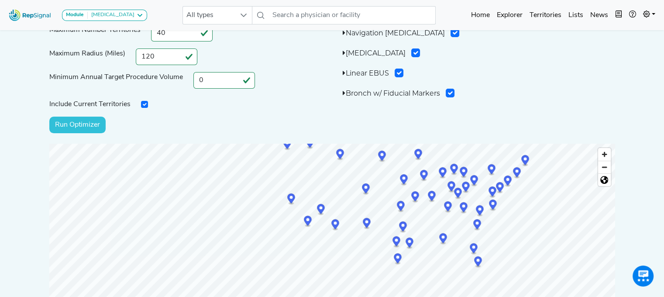
scroll to position [0, 1]
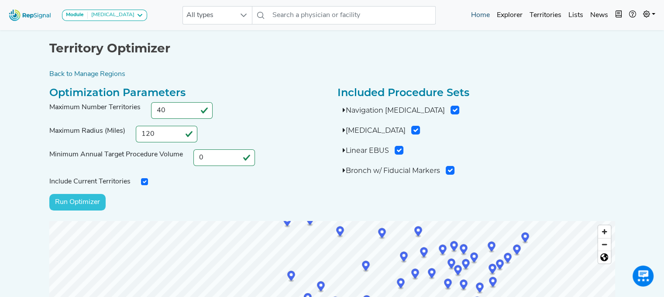
click at [483, 13] on link "Home" at bounding box center [481, 15] width 26 height 17
